Goal: Transaction & Acquisition: Purchase product/service

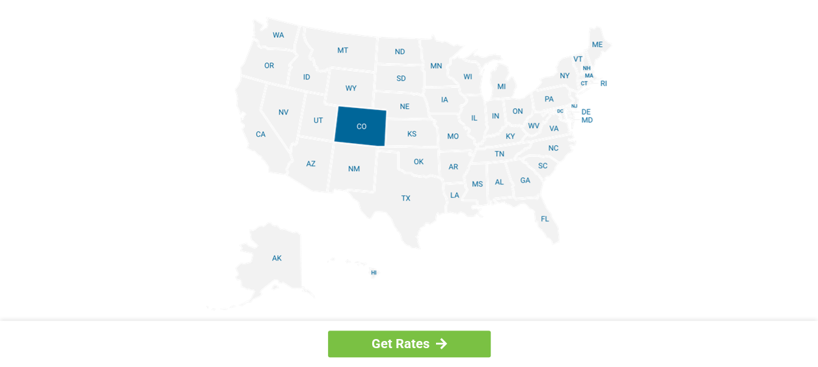
scroll to position [1627, 0]
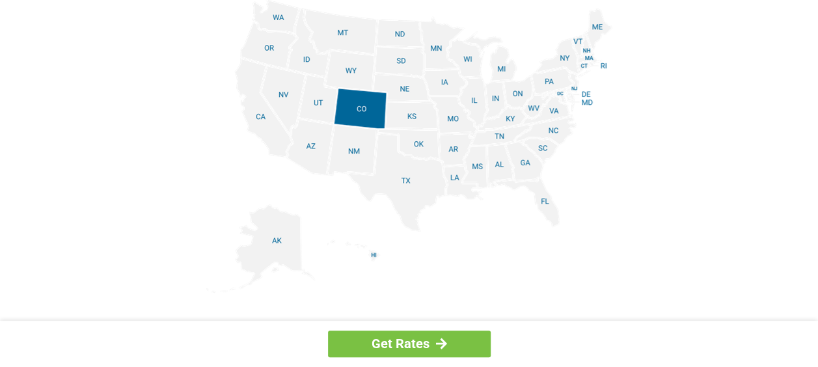
click at [444, 115] on img at bounding box center [409, 146] width 406 height 294
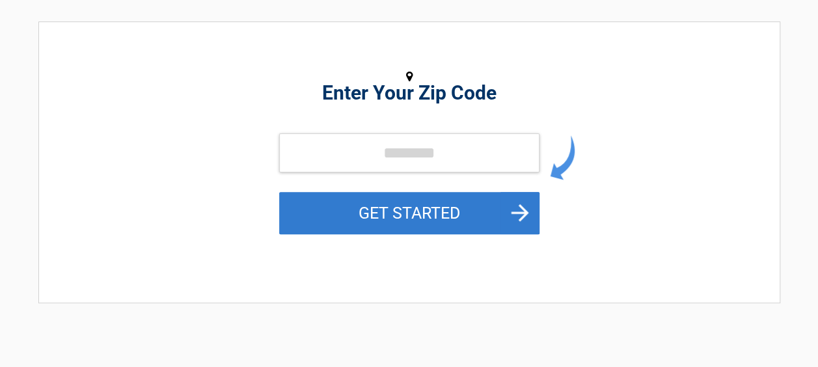
scroll to position [130, 0]
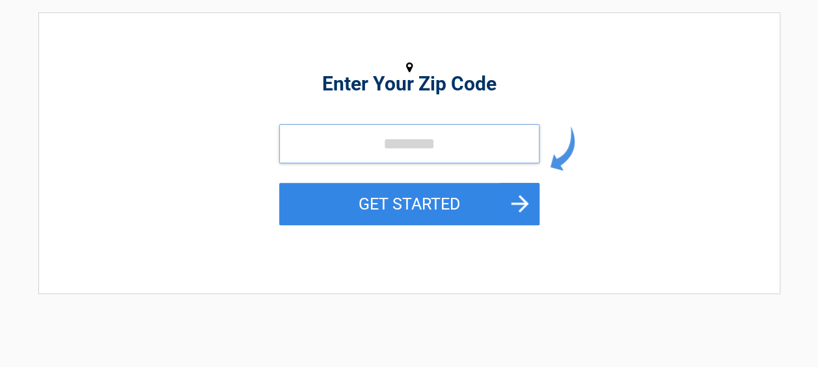
click at [294, 142] on input "tel" at bounding box center [409, 143] width 260 height 39
type input "*****"
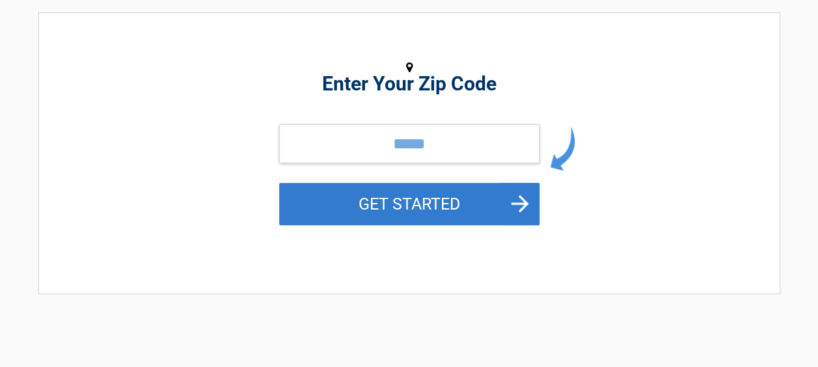
click at [305, 210] on button "GET STARTED" at bounding box center [409, 204] width 260 height 42
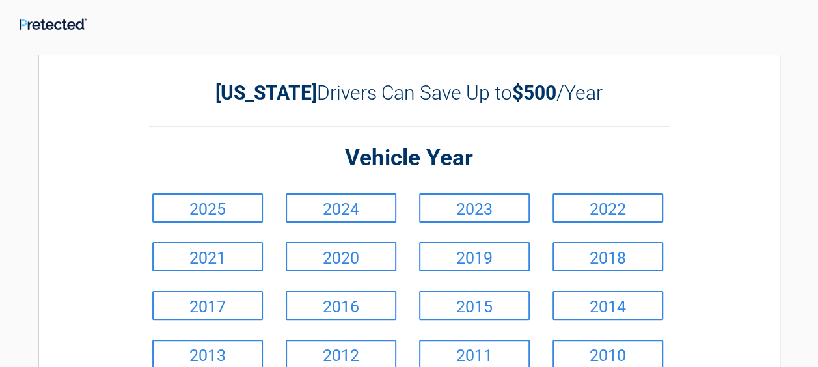
scroll to position [0, 0]
